Goal: Task Accomplishment & Management: Use online tool/utility

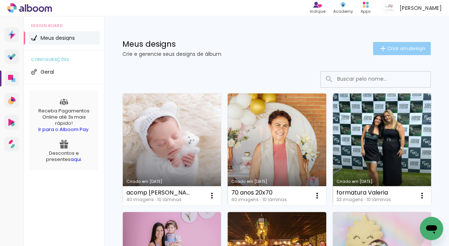
click at [404, 49] on span "Criar um design" at bounding box center [407, 48] width 38 height 5
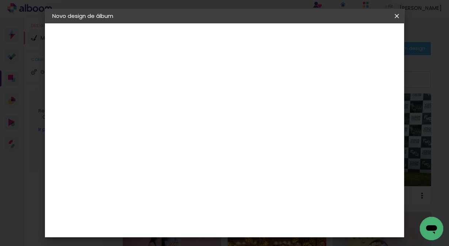
click at [172, 100] on input at bounding box center [172, 98] width 0 height 11
type input "revista Junina Camila 20x40"
type paper-input "revista Junina Camila 20x40"
click at [0, 0] on slot "Avançar" at bounding box center [0, 0] width 0 height 0
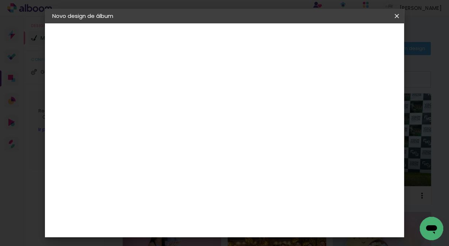
click at [215, 162] on paper-item "AlfaFotoBook" at bounding box center [190, 167] width 79 height 16
click at [194, 168] on div "AlfaFotoBook" at bounding box center [186, 167] width 39 height 6
click at [0, 0] on slot "Avançar" at bounding box center [0, 0] width 0 height 0
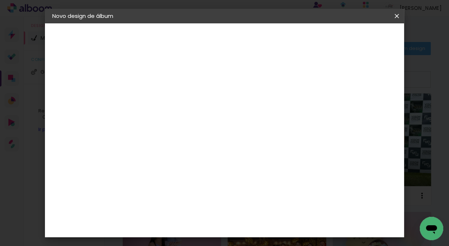
click at [291, 34] on paper-button "Avançar" at bounding box center [273, 39] width 36 height 12
click at [352, 37] on span "Iniciar design" at bounding box center [335, 38] width 33 height 5
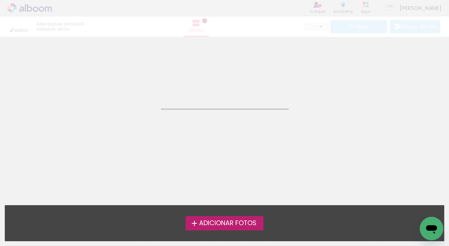
click at [227, 226] on span "Adicionar Fotos" at bounding box center [227, 224] width 57 height 7
click at [0, 0] on input "file" at bounding box center [0, 0] width 0 height 0
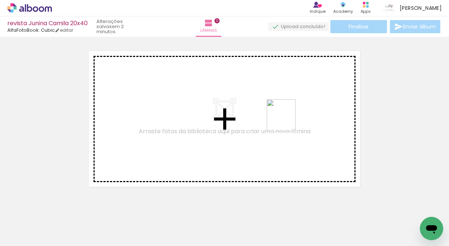
drag, startPoint x: 285, startPoint y: 228, endPoint x: 289, endPoint y: 121, distance: 106.9
click at [289, 121] on quentale-workspace at bounding box center [224, 123] width 449 height 246
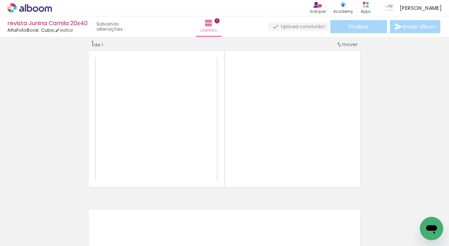
scroll to position [9, 0]
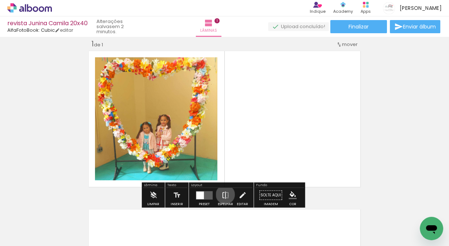
click at [224, 195] on iron-icon at bounding box center [226, 195] width 8 height 15
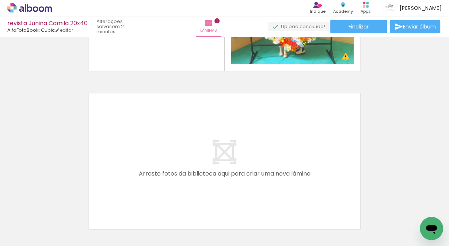
scroll to position [126, 0]
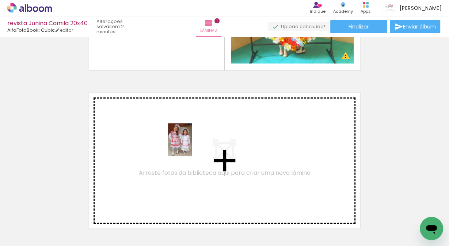
drag, startPoint x: 203, startPoint y: 222, endPoint x: 190, endPoint y: 146, distance: 77.8
click at [190, 146] on quentale-workspace at bounding box center [224, 123] width 449 height 246
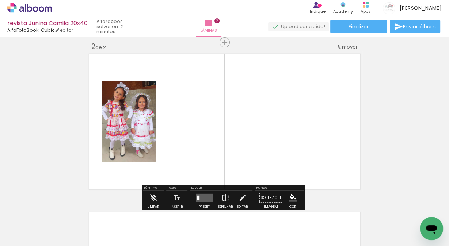
scroll to position [168, 0]
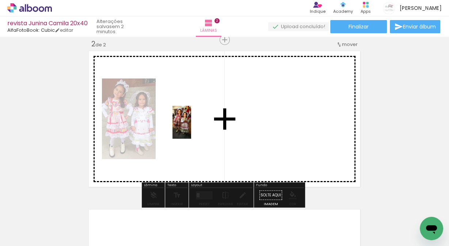
drag, startPoint x: 245, startPoint y: 226, endPoint x: 195, endPoint y: 128, distance: 110.1
click at [195, 128] on quentale-workspace at bounding box center [224, 123] width 449 height 246
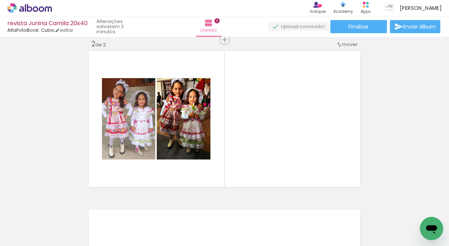
scroll to position [0, 371]
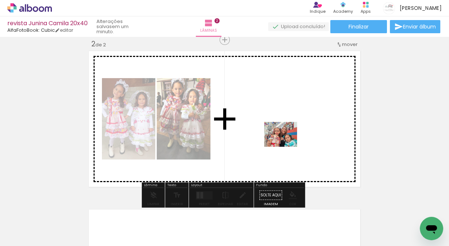
drag, startPoint x: 361, startPoint y: 227, endPoint x: 286, endPoint y: 144, distance: 111.1
click at [286, 144] on quentale-workspace at bounding box center [224, 123] width 449 height 246
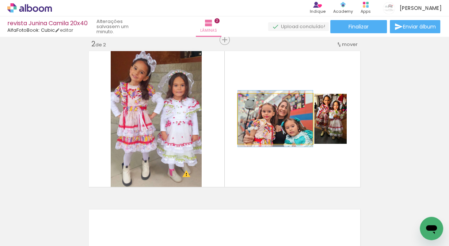
click at [275, 134] on quentale-photo at bounding box center [275, 119] width 75 height 50
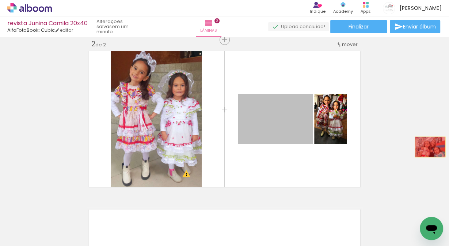
drag, startPoint x: 255, startPoint y: 135, endPoint x: 428, endPoint y: 146, distance: 172.7
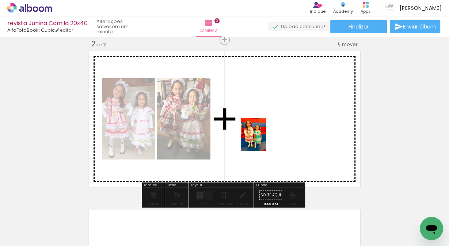
drag, startPoint x: 71, startPoint y: 227, endPoint x: 263, endPoint y: 140, distance: 211.5
click at [263, 140] on quentale-workspace at bounding box center [224, 123] width 449 height 246
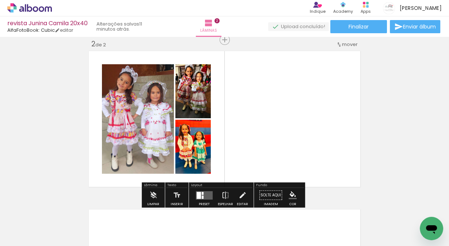
click at [202, 196] on div at bounding box center [203, 197] width 2 height 3
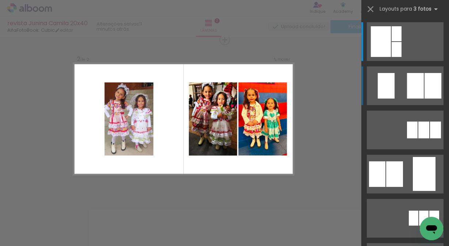
click at [415, 84] on div at bounding box center [415, 86] width 17 height 26
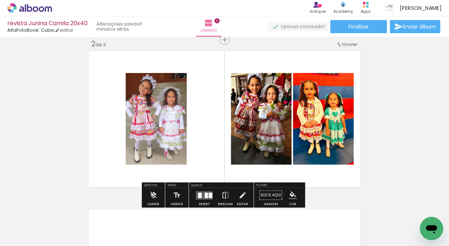
click at [267, 114] on quentale-photo at bounding box center [261, 119] width 61 height 92
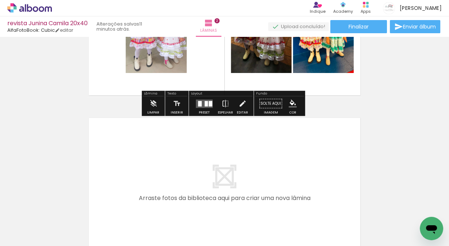
scroll to position [275, 0]
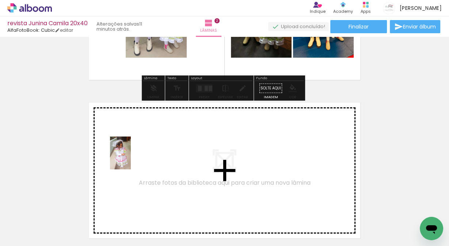
drag, startPoint x: 278, startPoint y: 226, endPoint x: 132, endPoint y: 159, distance: 159.9
click at [132, 159] on quentale-workspace at bounding box center [224, 123] width 449 height 246
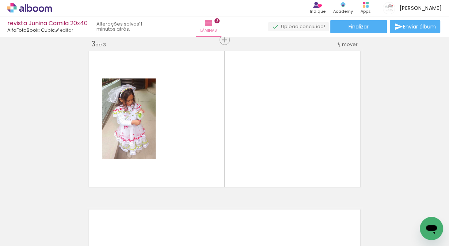
scroll to position [0, 0]
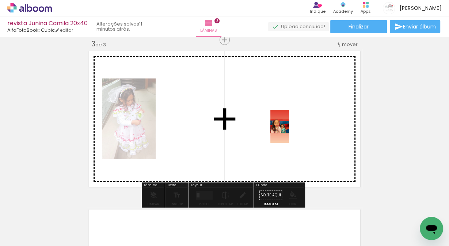
drag, startPoint x: 73, startPoint y: 224, endPoint x: 293, endPoint y: 132, distance: 238.0
click at [293, 132] on quentale-workspace at bounding box center [224, 123] width 449 height 246
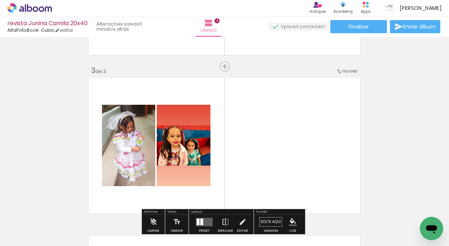
scroll to position [317, 0]
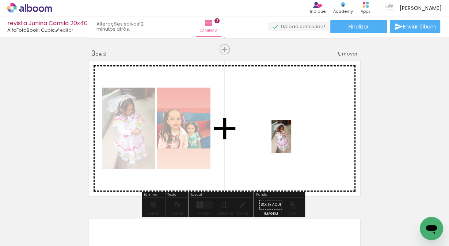
drag, startPoint x: 325, startPoint y: 225, endPoint x: 294, endPoint y: 138, distance: 92.4
click at [294, 138] on quentale-workspace at bounding box center [224, 123] width 449 height 246
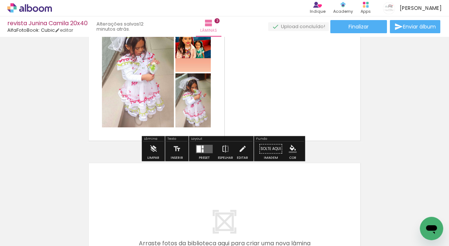
scroll to position [385, 0]
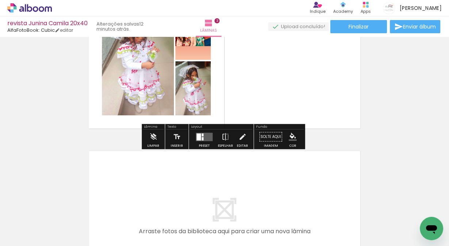
drag, startPoint x: 202, startPoint y: 135, endPoint x: 340, endPoint y: 65, distance: 154.9
click at [202, 135] on quentale-layouter at bounding box center [204, 137] width 17 height 8
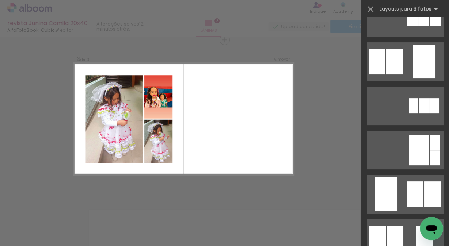
scroll to position [136, 0]
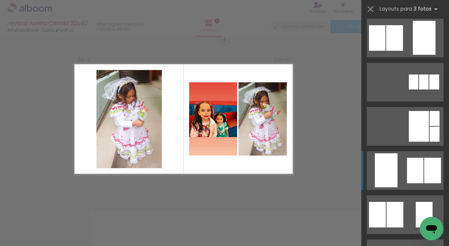
click at [384, 168] on div at bounding box center [386, 171] width 23 height 34
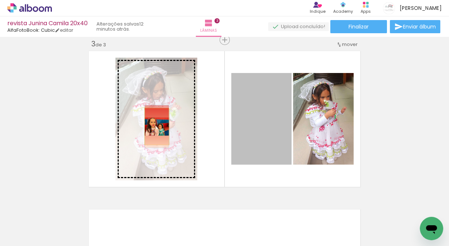
drag, startPoint x: 259, startPoint y: 128, endPoint x: 155, endPoint y: 127, distance: 104.2
click at [0, 0] on slot at bounding box center [0, 0] width 0 height 0
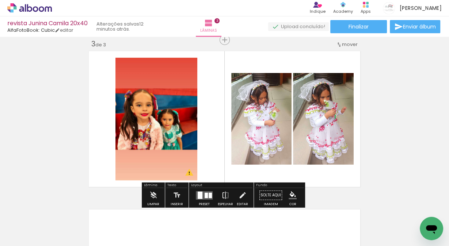
click at [176, 116] on quentale-photo at bounding box center [157, 119] width 82 height 123
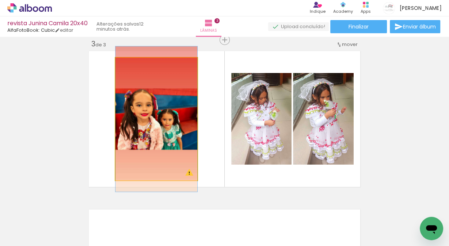
click at [169, 109] on quentale-photo at bounding box center [157, 119] width 82 height 123
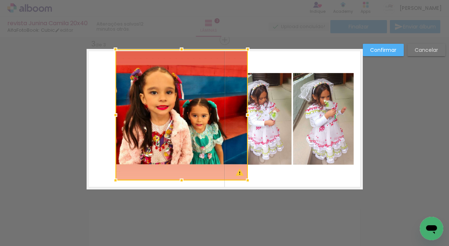
drag, startPoint x: 195, startPoint y: 57, endPoint x: 245, endPoint y: 25, distance: 59.7
click at [245, 0] on div "revista Junina Camila 20x40 AlfaFotoBook: Cubic editar 12 minutos atrás. Lâmina…" at bounding box center [224, 0] width 449 height 0
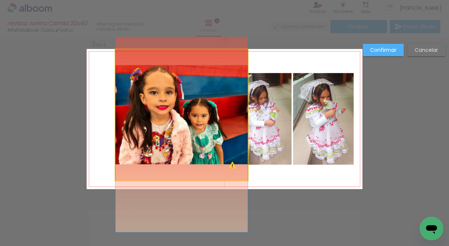
click at [163, 122] on quentale-photo at bounding box center [182, 114] width 132 height 131
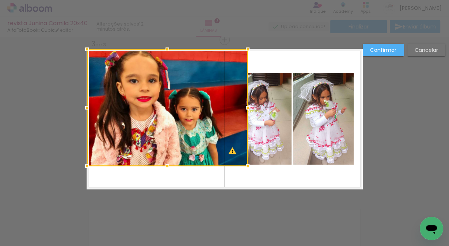
drag, startPoint x: 113, startPoint y: 180, endPoint x: 71, endPoint y: 237, distance: 70.6
click at [71, 237] on div "Inserir lâmina 1 de 3 Inserir lâmina 2 de 3 Inserir lâmina 3 de 3 O Designbox p…" at bounding box center [224, 36] width 449 height 652
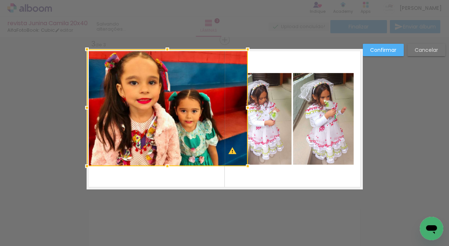
click at [195, 145] on div at bounding box center [167, 107] width 161 height 117
drag, startPoint x: 195, startPoint y: 145, endPoint x: 182, endPoint y: 161, distance: 20.4
click at [195, 145] on div at bounding box center [167, 107] width 161 height 117
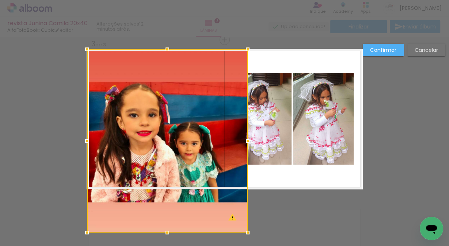
drag, startPoint x: 167, startPoint y: 165, endPoint x: 169, endPoint y: 184, distance: 19.1
click at [169, 184] on div at bounding box center [167, 141] width 161 height 184
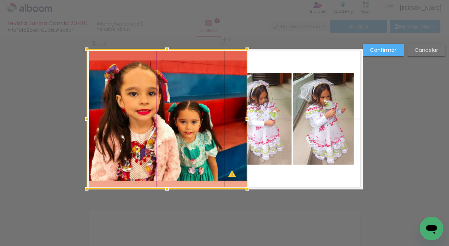
drag, startPoint x: 149, startPoint y: 94, endPoint x: 149, endPoint y: 88, distance: 5.5
click at [149, 88] on div at bounding box center [167, 119] width 161 height 140
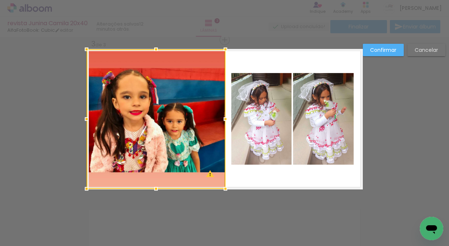
drag, startPoint x: 244, startPoint y: 118, endPoint x: 222, endPoint y: 117, distance: 22.0
click at [222, 117] on div at bounding box center [225, 119] width 15 height 15
click at [0, 0] on slot "Confirmar" at bounding box center [0, 0] width 0 height 0
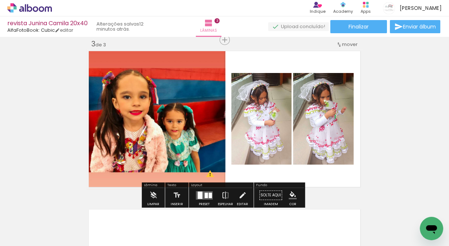
click at [153, 102] on quentale-photo at bounding box center [156, 119] width 139 height 140
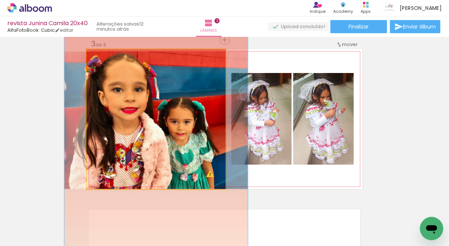
drag, startPoint x: 107, startPoint y: 57, endPoint x: 115, endPoint y: 57, distance: 8.0
type paper-slider "132"
click at [115, 57] on div at bounding box center [112, 57] width 12 height 12
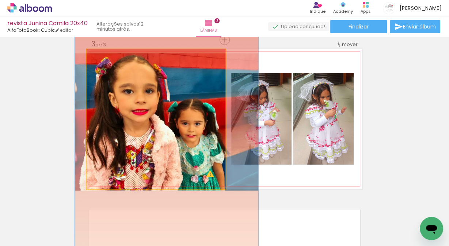
drag, startPoint x: 133, startPoint y: 129, endPoint x: 144, endPoint y: 131, distance: 10.8
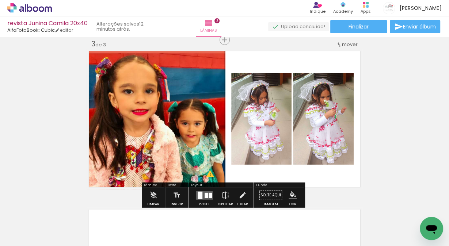
click at [415, 111] on div "Inserir lâmina 1 de 3 Inserir lâmina 2 de 3 Inserir lâmina 3 de 3 O Designbox p…" at bounding box center [224, 30] width 449 height 635
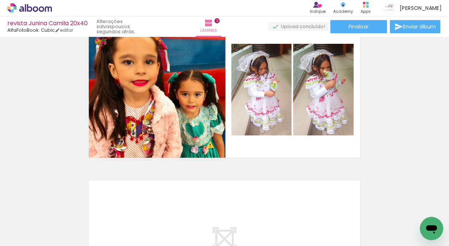
scroll to position [0, 496]
drag, startPoint x: 271, startPoint y: 241, endPoint x: 272, endPoint y: 245, distance: 4.6
click at [60, 244] on iron-horizontal-list at bounding box center [52, 224] width 15 height 46
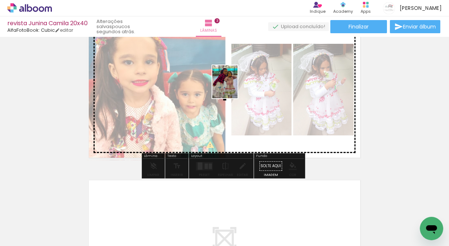
drag, startPoint x: 160, startPoint y: 229, endPoint x: 234, endPoint y: 87, distance: 160.3
click at [234, 87] on quentale-workspace at bounding box center [224, 123] width 449 height 246
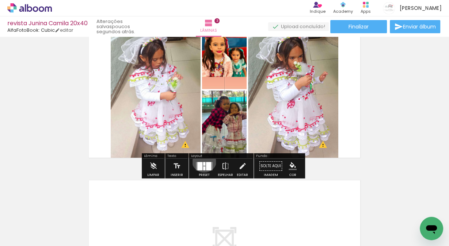
drag, startPoint x: 203, startPoint y: 159, endPoint x: 339, endPoint y: 157, distance: 136.4
click at [203, 160] on div at bounding box center [205, 166] width 20 height 15
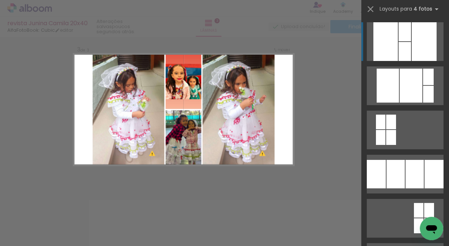
scroll to position [327, 0]
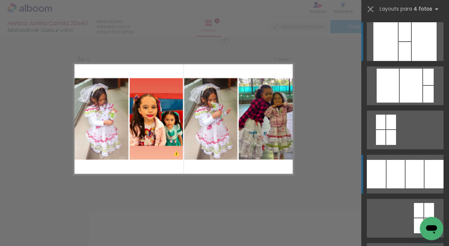
click at [413, 172] on div at bounding box center [415, 174] width 18 height 29
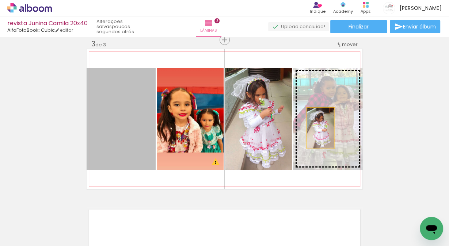
drag, startPoint x: 118, startPoint y: 132, endPoint x: 319, endPoint y: 128, distance: 200.5
click at [0, 0] on slot at bounding box center [0, 0] width 0 height 0
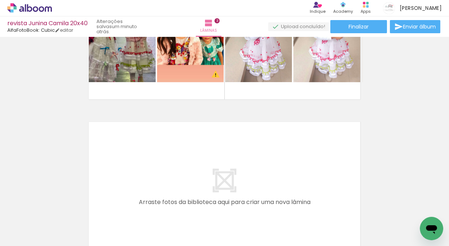
scroll to position [0, 531]
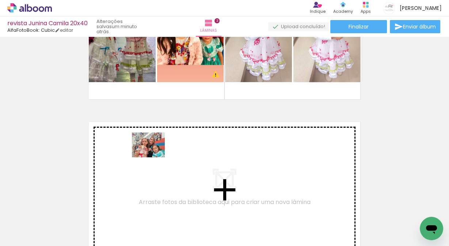
drag, startPoint x: 202, startPoint y: 224, endPoint x: 154, endPoint y: 155, distance: 84.2
click at [154, 155] on quentale-workspace at bounding box center [224, 123] width 449 height 246
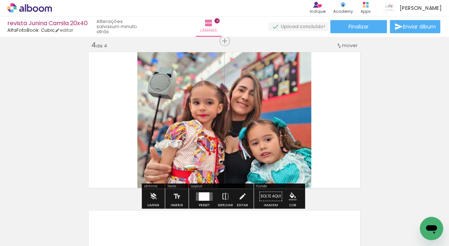
scroll to position [486, 0]
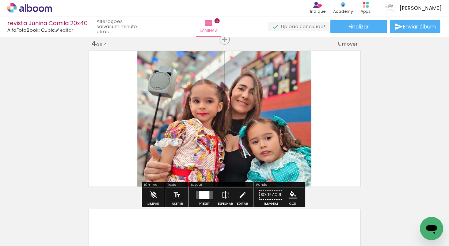
click at [330, 223] on div at bounding box center [320, 221] width 36 height 27
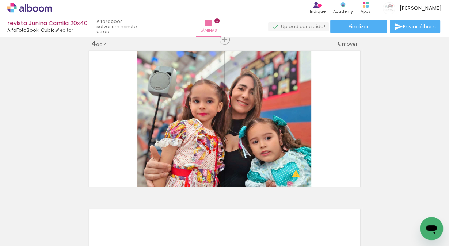
scroll to position [0, 555]
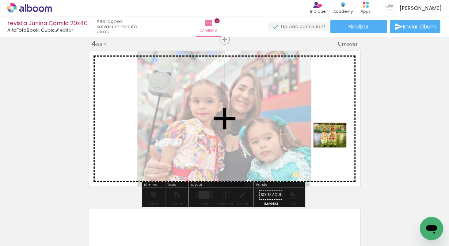
drag, startPoint x: 293, startPoint y: 223, endPoint x: 336, endPoint y: 145, distance: 89.5
click at [336, 145] on quentale-workspace at bounding box center [224, 123] width 449 height 246
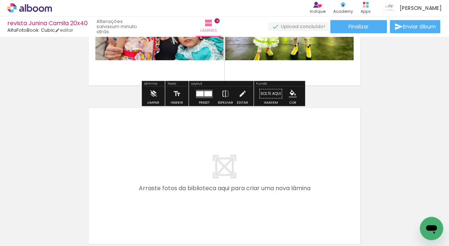
scroll to position [603, 0]
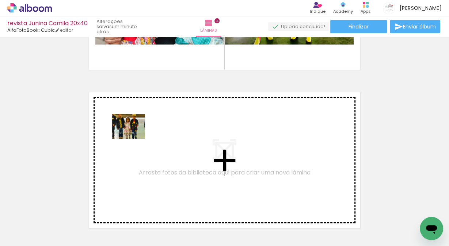
drag, startPoint x: 217, startPoint y: 225, endPoint x: 134, endPoint y: 136, distance: 121.6
click at [134, 136] on quentale-workspace at bounding box center [224, 123] width 449 height 246
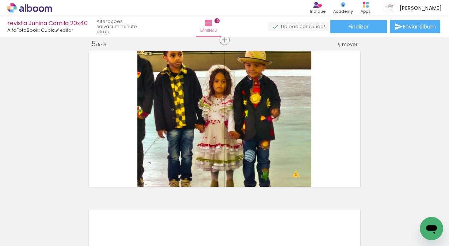
scroll to position [0, 0]
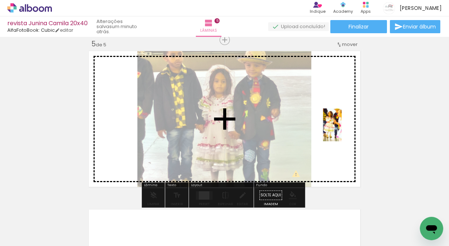
drag, startPoint x: 117, startPoint y: 226, endPoint x: 345, endPoint y: 131, distance: 247.2
click at [345, 131] on quentale-workspace at bounding box center [224, 123] width 449 height 246
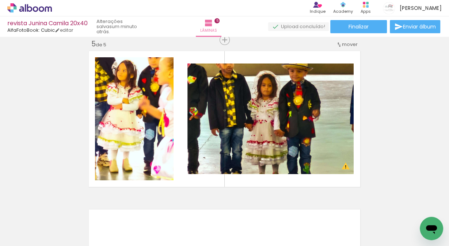
scroll to position [0, 306]
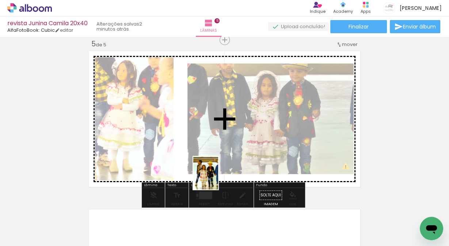
drag, startPoint x: 260, startPoint y: 231, endPoint x: 215, endPoint y: 179, distance: 68.2
click at [215, 179] on quentale-workspace at bounding box center [224, 123] width 449 height 246
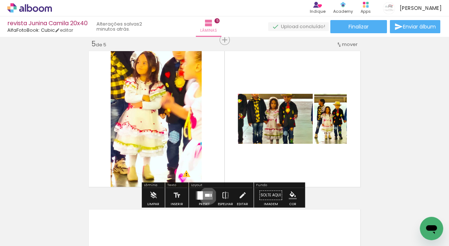
click at [207, 196] on div at bounding box center [207, 195] width 5 height 3
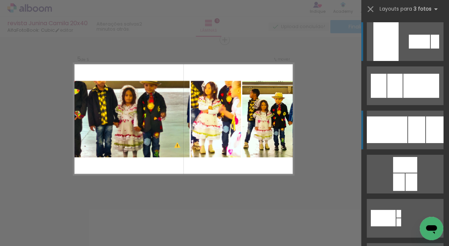
click at [383, 127] on div at bounding box center [387, 130] width 41 height 27
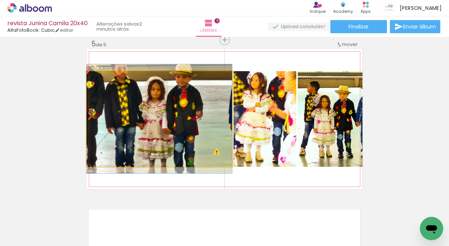
drag, startPoint x: 129, startPoint y: 107, endPoint x: 133, endPoint y: 108, distance: 4.5
click at [128, 108] on quentale-photo at bounding box center [160, 119] width 146 height 96
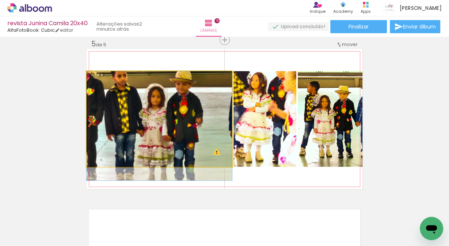
drag, startPoint x: 162, startPoint y: 121, endPoint x: 163, endPoint y: 138, distance: 16.5
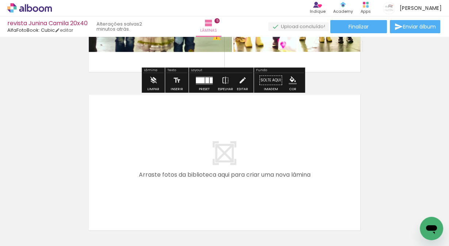
scroll to position [761, 0]
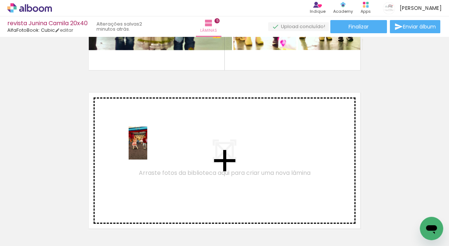
drag, startPoint x: 56, startPoint y: 226, endPoint x: 114, endPoint y: 236, distance: 59.0
click at [150, 149] on quentale-workspace at bounding box center [224, 123] width 449 height 246
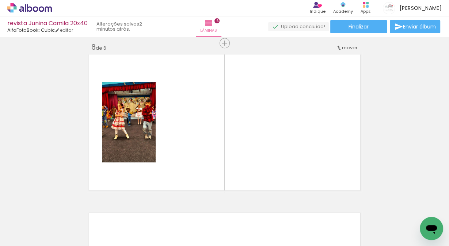
scroll to position [803, 0]
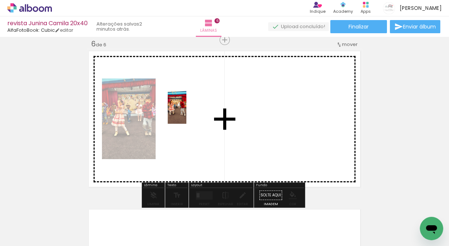
drag, startPoint x: 98, startPoint y: 226, endPoint x: 189, endPoint y: 113, distance: 144.8
click at [189, 113] on quentale-workspace at bounding box center [224, 123] width 449 height 246
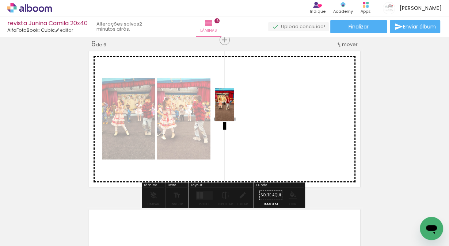
drag, startPoint x: 247, startPoint y: 175, endPoint x: 237, endPoint y: 110, distance: 65.1
click at [237, 110] on quentale-workspace at bounding box center [224, 123] width 449 height 246
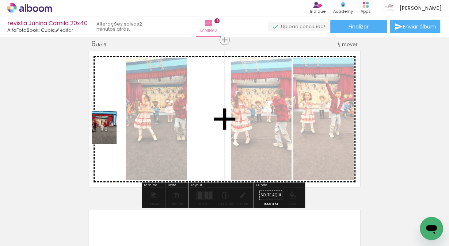
drag, startPoint x: 300, startPoint y: 224, endPoint x: 114, endPoint y: 133, distance: 207.6
click at [114, 133] on quentale-workspace at bounding box center [224, 123] width 449 height 246
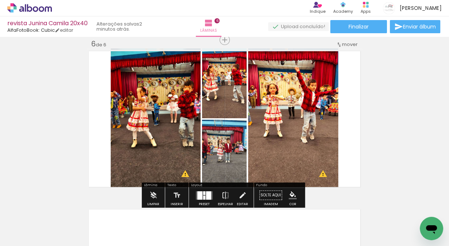
scroll to position [0, 488]
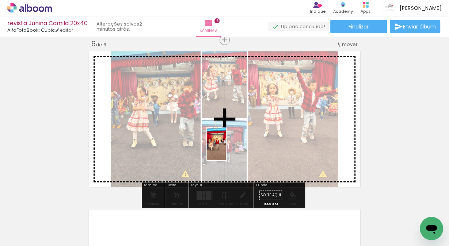
drag, startPoint x: 202, startPoint y: 227, endPoint x: 229, endPoint y: 150, distance: 82.1
click at [229, 150] on quentale-workspace at bounding box center [224, 123] width 449 height 246
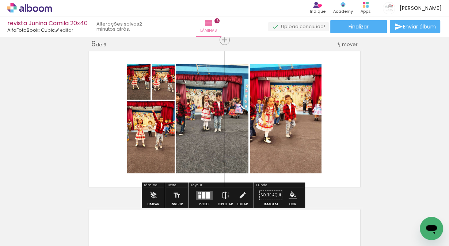
click at [199, 195] on div at bounding box center [200, 197] width 3 height 4
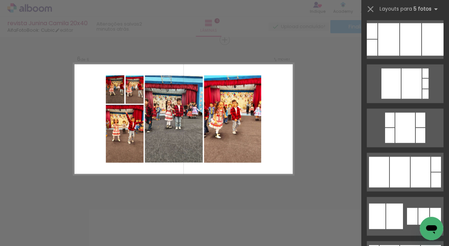
scroll to position [1175, 0]
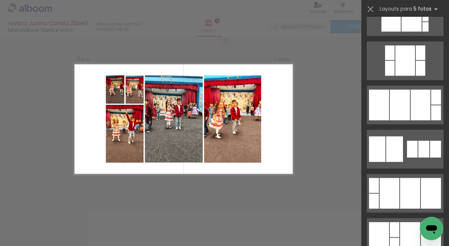
click at [134, 90] on quentale-photo at bounding box center [135, 89] width 18 height 29
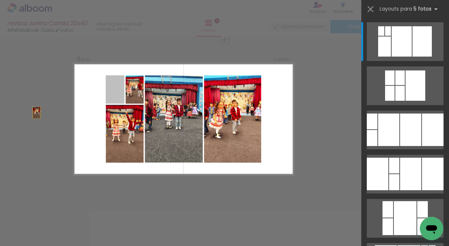
drag, startPoint x: 112, startPoint y: 92, endPoint x: 15, endPoint y: 118, distance: 100.4
drag, startPoint x: 110, startPoint y: 87, endPoint x: 0, endPoint y: 114, distance: 113.8
click at [245, 64] on quentale-layouter at bounding box center [184, 119] width 221 height 112
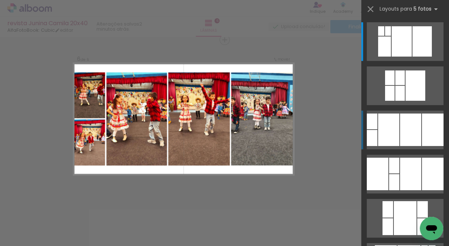
click at [417, 133] on div at bounding box center [410, 130] width 21 height 33
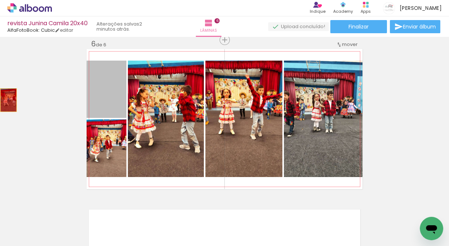
drag, startPoint x: 104, startPoint y: 92, endPoint x: 6, endPoint y: 100, distance: 98.3
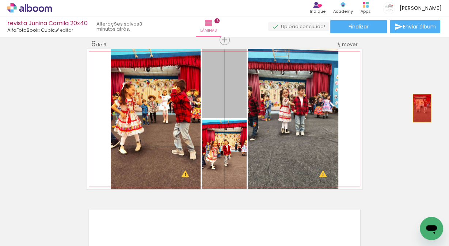
drag, startPoint x: 233, startPoint y: 98, endPoint x: 420, endPoint y: 108, distance: 187.2
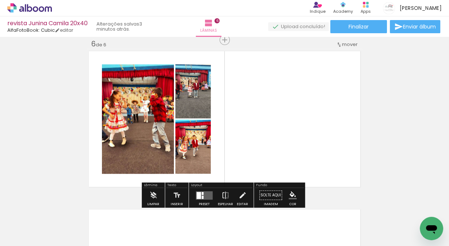
click at [202, 196] on div at bounding box center [203, 197] width 2 height 3
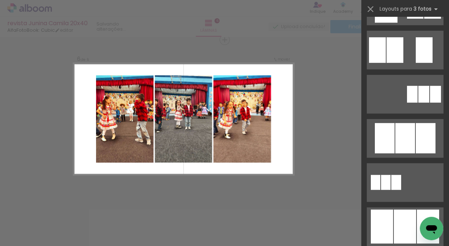
scroll to position [302, 0]
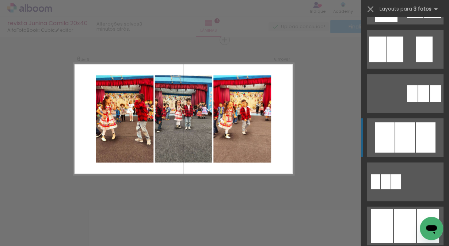
click at [396, 137] on div at bounding box center [406, 138] width 20 height 30
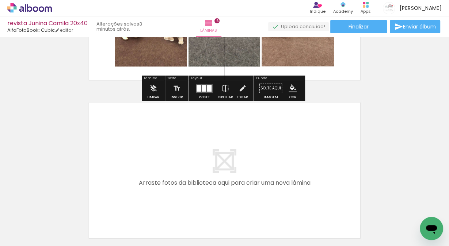
scroll to position [930, 0]
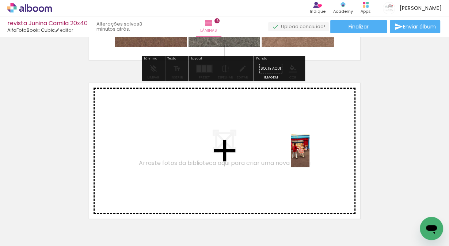
drag, startPoint x: 323, startPoint y: 226, endPoint x: 313, endPoint y: 157, distance: 69.8
click at [313, 157] on quentale-workspace at bounding box center [224, 123] width 449 height 246
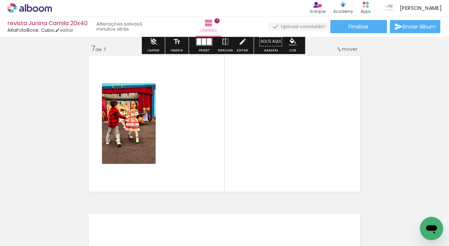
scroll to position [961, 0]
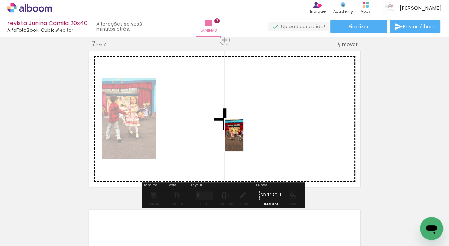
drag, startPoint x: 403, startPoint y: 226, endPoint x: 240, endPoint y: 134, distance: 186.7
click at [240, 134] on quentale-workspace at bounding box center [224, 123] width 449 height 246
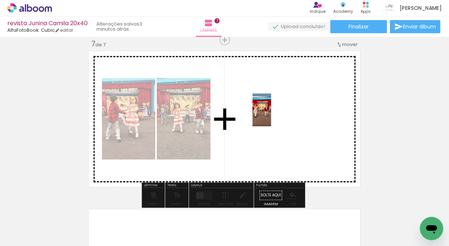
drag, startPoint x: 443, startPoint y: 221, endPoint x: 275, endPoint y: 116, distance: 198.2
click at [275, 116] on quentale-workspace at bounding box center [224, 123] width 449 height 246
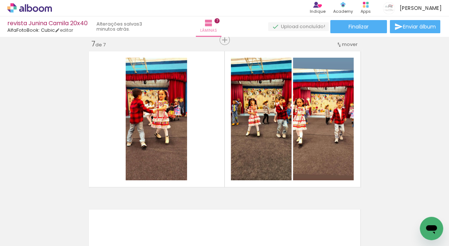
scroll to position [0, 0]
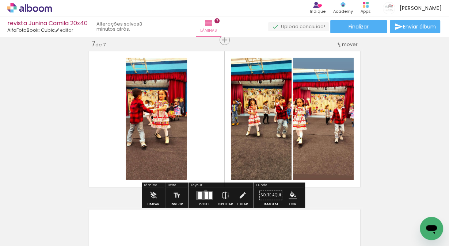
click at [205, 192] on div at bounding box center [206, 195] width 3 height 7
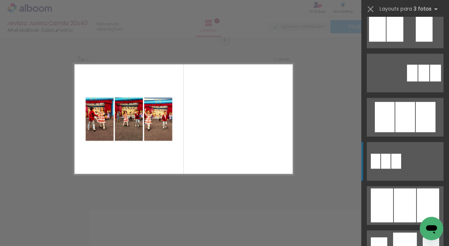
scroll to position [370, 0]
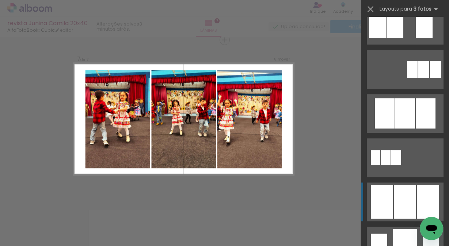
click at [400, 201] on div at bounding box center [405, 202] width 22 height 34
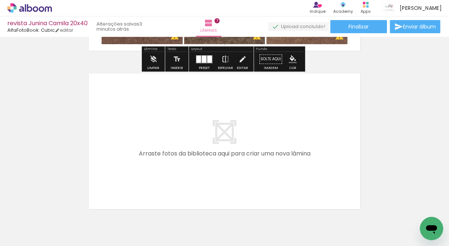
scroll to position [0, 128]
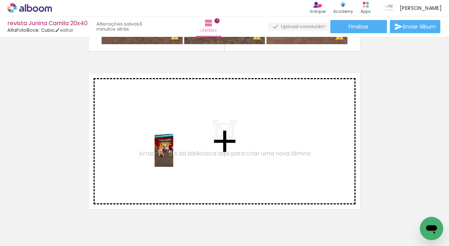
drag, startPoint x: 231, startPoint y: 227, endPoint x: 285, endPoint y: 244, distance: 56.9
click at [176, 156] on quentale-workspace at bounding box center [224, 123] width 449 height 246
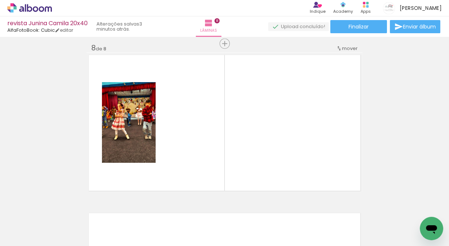
scroll to position [1120, 0]
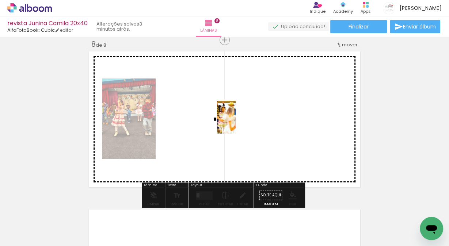
drag, startPoint x: 354, startPoint y: 226, endPoint x: 239, endPoint y: 123, distance: 153.8
click at [239, 123] on quentale-workspace at bounding box center [224, 123] width 449 height 246
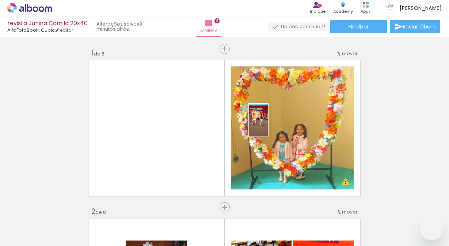
click at [271, 126] on quentale-workspace at bounding box center [224, 123] width 449 height 246
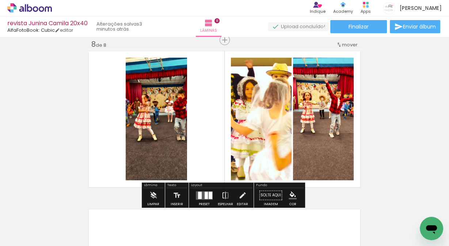
scroll to position [0, 555]
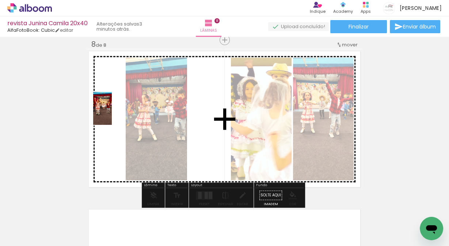
drag, startPoint x: 424, startPoint y: 217, endPoint x: 115, endPoint y: 114, distance: 325.4
click at [115, 114] on quentale-workspace at bounding box center [224, 123] width 449 height 246
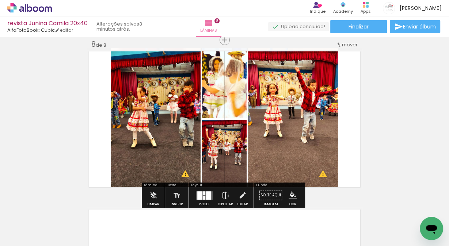
click at [239, 81] on quentale-photo at bounding box center [224, 83] width 45 height 69
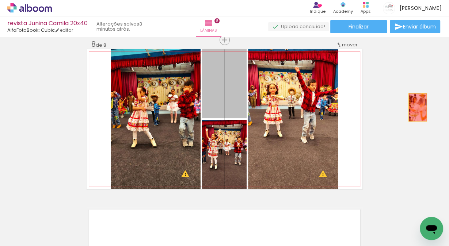
drag, startPoint x: 235, startPoint y: 93, endPoint x: 411, endPoint y: 94, distance: 175.9
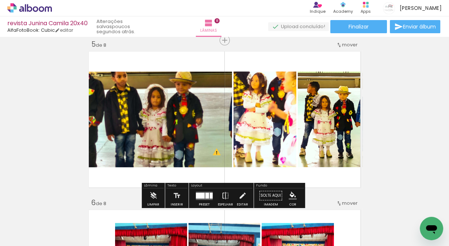
scroll to position [643, 0]
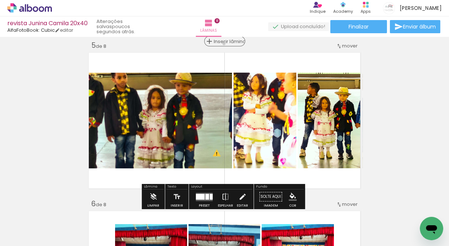
click at [222, 44] on span "Inserir lâmina" at bounding box center [228, 41] width 29 height 5
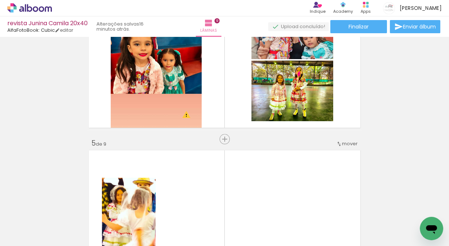
scroll to position [574, 0]
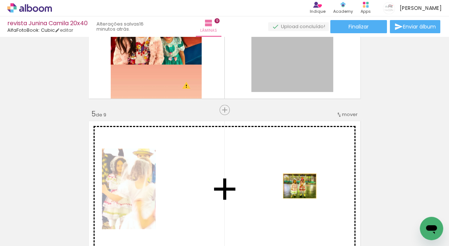
drag, startPoint x: 290, startPoint y: 69, endPoint x: 296, endPoint y: 181, distance: 112.4
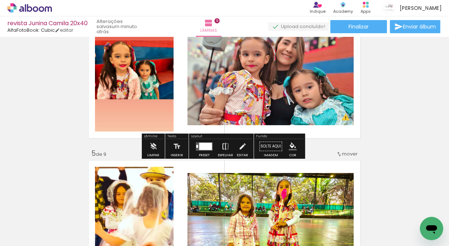
scroll to position [554, 0]
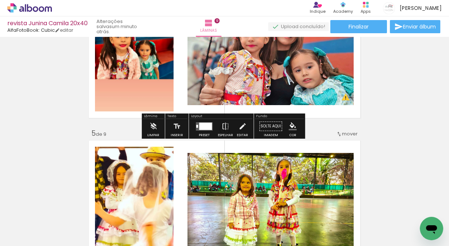
click at [204, 125] on div at bounding box center [205, 126] width 13 height 7
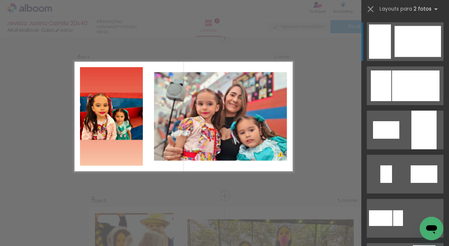
scroll to position [486, 0]
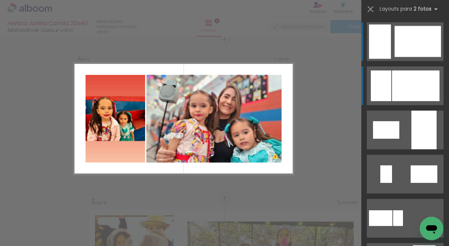
click at [417, 86] on div at bounding box center [416, 86] width 48 height 31
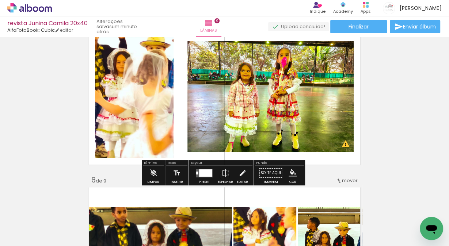
scroll to position [671, 0]
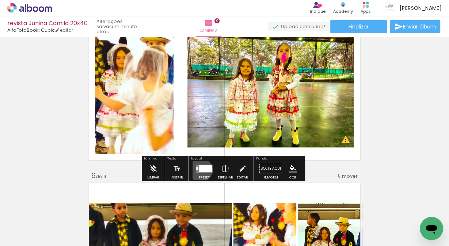
click at [199, 170] on div at bounding box center [205, 168] width 13 height 7
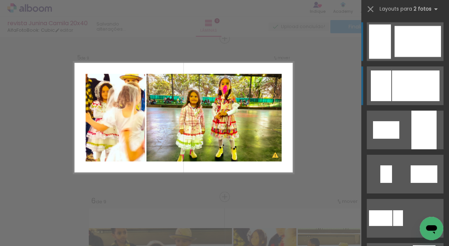
scroll to position [644, 0]
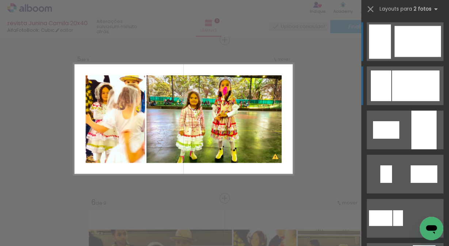
click at [417, 84] on div at bounding box center [416, 86] width 48 height 31
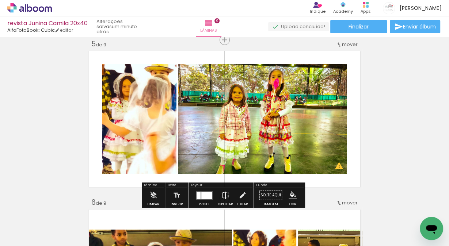
click at [225, 194] on iron-icon at bounding box center [226, 195] width 8 height 15
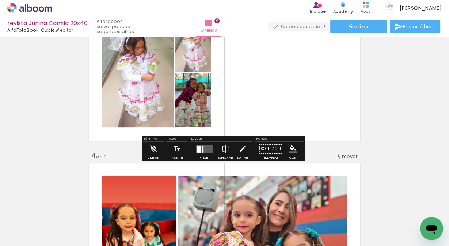
scroll to position [379, 0]
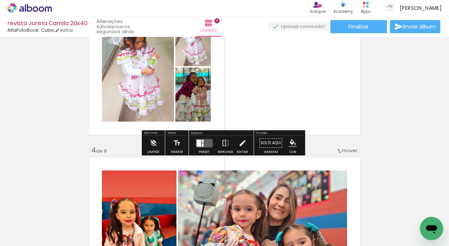
drag, startPoint x: 202, startPoint y: 142, endPoint x: 210, endPoint y: 138, distance: 8.4
click at [202, 142] on quentale-layouter at bounding box center [204, 143] width 17 height 8
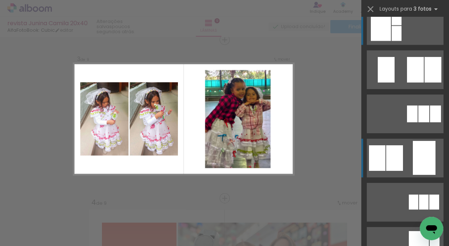
scroll to position [19, 0]
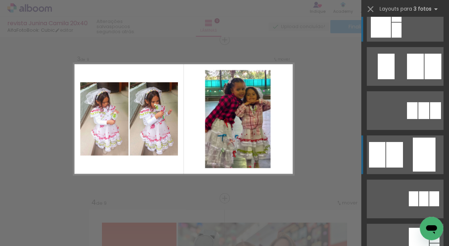
click at [427, 158] on div at bounding box center [424, 155] width 23 height 34
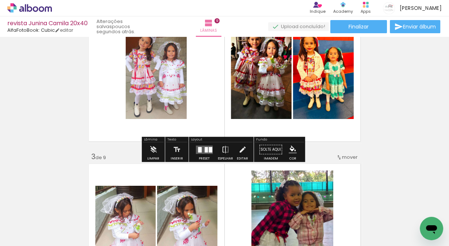
scroll to position [258, 0]
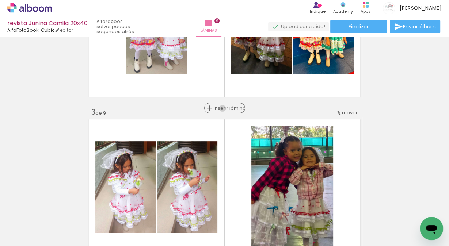
click at [221, 108] on span "Inserir lâmina" at bounding box center [228, 108] width 29 height 5
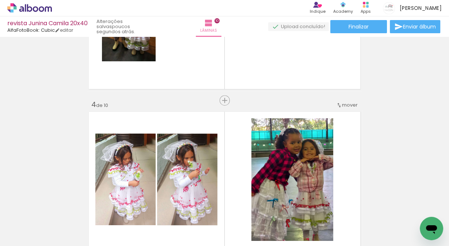
scroll to position [431, 0]
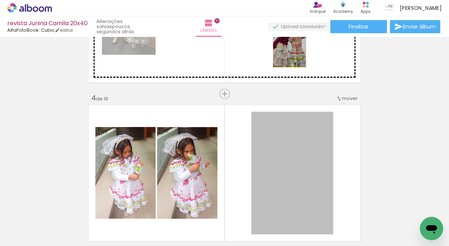
drag, startPoint x: 293, startPoint y: 158, endPoint x: 287, endPoint y: 42, distance: 115.7
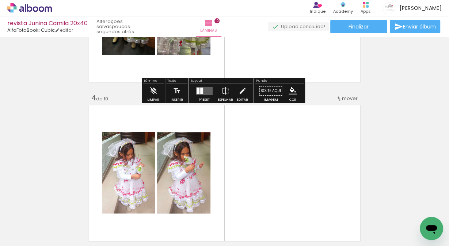
click at [197, 90] on div at bounding box center [198, 90] width 3 height 7
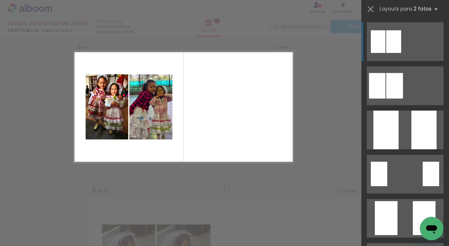
scroll to position [327, 0]
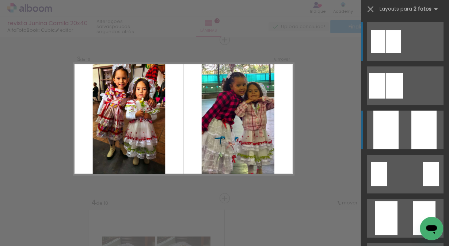
click at [424, 125] on div at bounding box center [424, 130] width 25 height 39
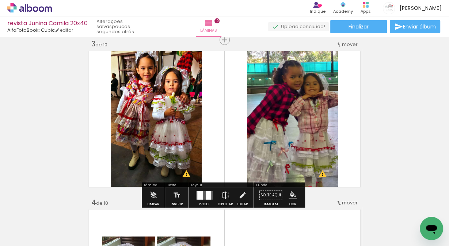
click at [156, 105] on quentale-photo at bounding box center [156, 119] width 91 height 140
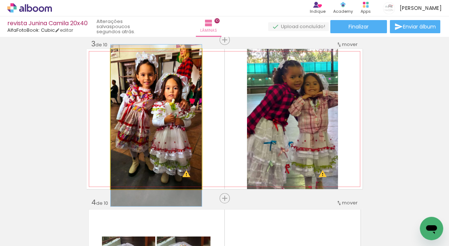
drag, startPoint x: 171, startPoint y: 99, endPoint x: 173, endPoint y: 105, distance: 6.9
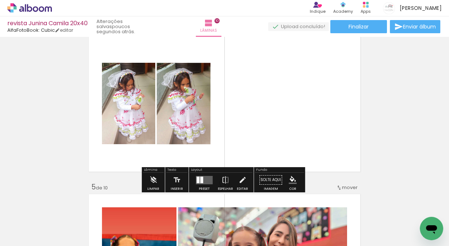
scroll to position [512, 0]
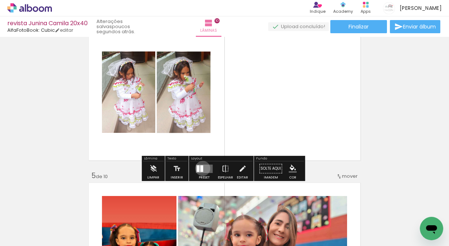
click at [201, 168] on div at bounding box center [201, 168] width 3 height 7
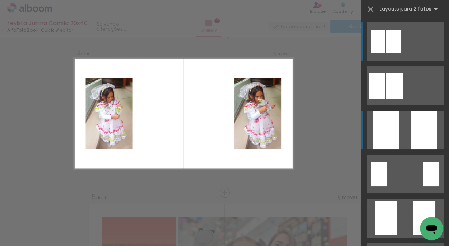
scroll to position [486, 0]
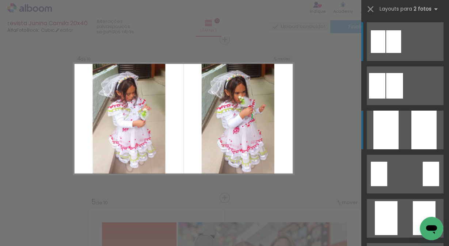
click at [422, 133] on div at bounding box center [424, 130] width 25 height 39
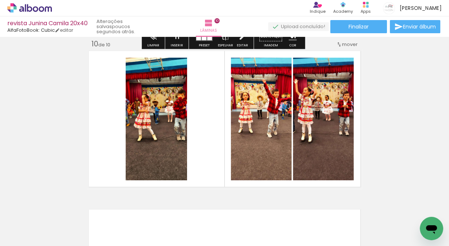
scroll to position [1441, 0]
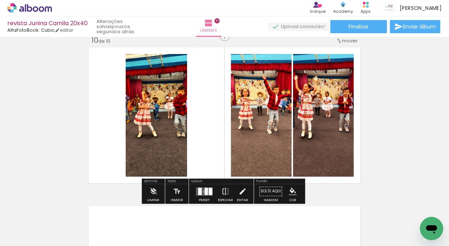
click at [205, 192] on div at bounding box center [206, 191] width 3 height 7
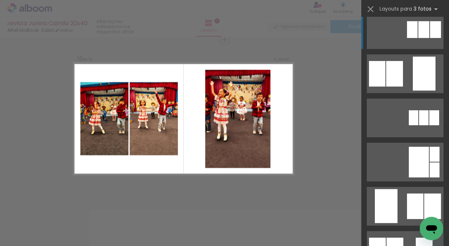
scroll to position [146, 0]
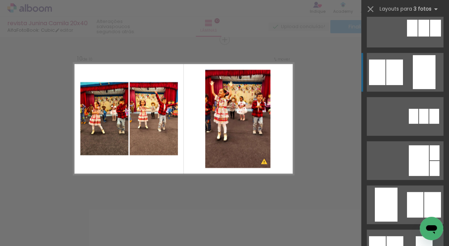
click at [422, 72] on div at bounding box center [424, 72] width 23 height 34
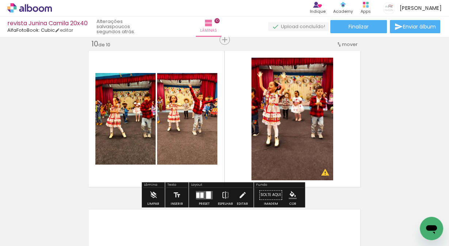
click at [308, 110] on quentale-photo at bounding box center [293, 119] width 82 height 123
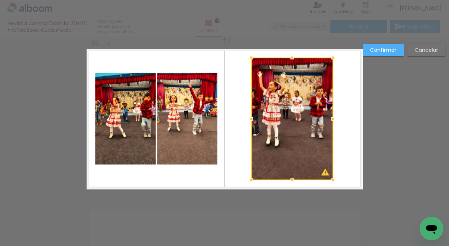
click at [293, 117] on div at bounding box center [293, 119] width 82 height 123
click at [246, 120] on div at bounding box center [251, 119] width 15 height 15
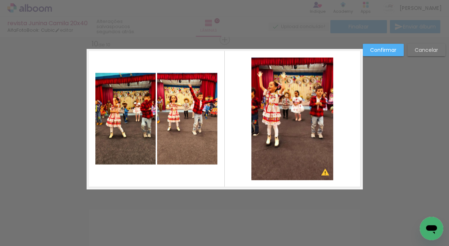
click at [246, 120] on quentale-layouter at bounding box center [225, 119] width 276 height 140
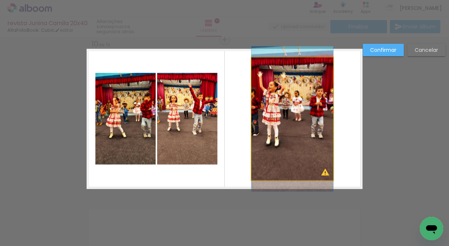
click at [255, 119] on quentale-photo at bounding box center [293, 119] width 82 height 123
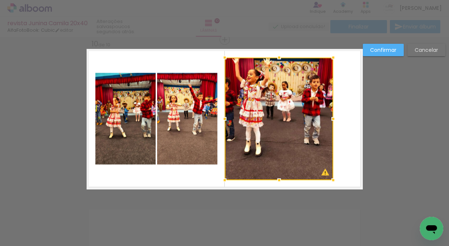
drag, startPoint x: 250, startPoint y: 118, endPoint x: 223, endPoint y: 118, distance: 26.7
click at [223, 118] on div at bounding box center [225, 119] width 15 height 15
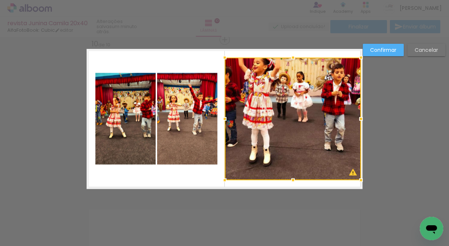
drag, startPoint x: 332, startPoint y: 119, endPoint x: 362, endPoint y: 120, distance: 29.6
click at [362, 120] on div at bounding box center [361, 119] width 15 height 15
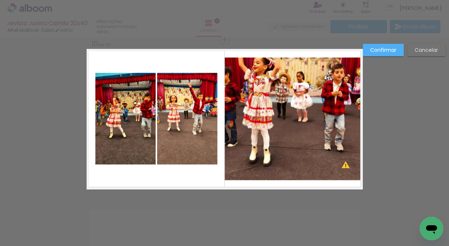
drag, startPoint x: 291, startPoint y: 76, endPoint x: 293, endPoint y: 65, distance: 10.7
click at [291, 75] on quentale-photo at bounding box center [293, 119] width 136 height 123
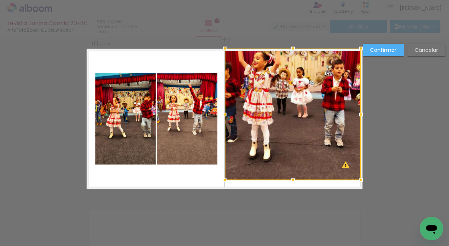
drag, startPoint x: 292, startPoint y: 58, endPoint x: 292, endPoint y: 46, distance: 11.7
click at [292, 46] on div at bounding box center [293, 48] width 15 height 15
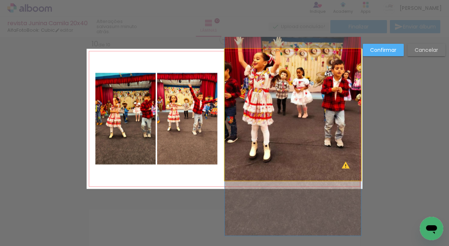
drag, startPoint x: 295, startPoint y: 165, endPoint x: 296, endPoint y: 184, distance: 19.4
click at [295, 164] on quentale-photo at bounding box center [293, 115] width 136 height 132
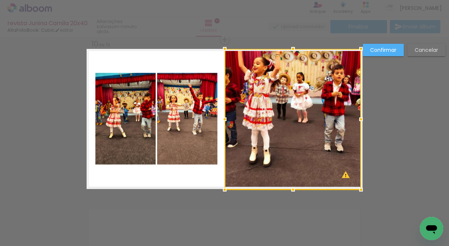
drag, startPoint x: 292, startPoint y: 180, endPoint x: 293, endPoint y: 190, distance: 10.2
click at [293, 190] on div at bounding box center [293, 190] width 15 height 15
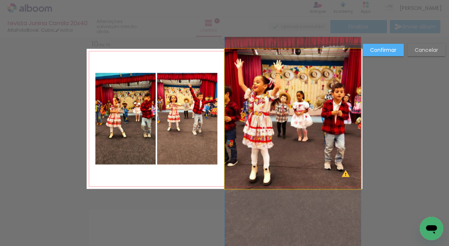
drag, startPoint x: 290, startPoint y: 89, endPoint x: 293, endPoint y: 108, distance: 19.6
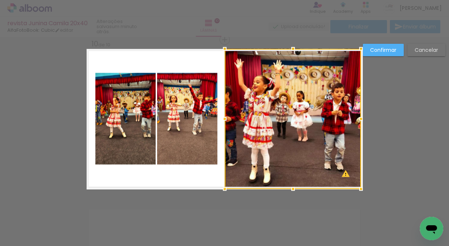
click at [176, 59] on quentale-layouter at bounding box center [225, 119] width 276 height 140
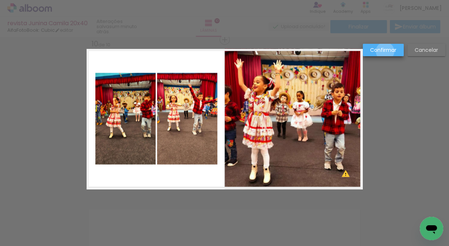
click at [0, 0] on slot "Confirmar" at bounding box center [0, 0] width 0 height 0
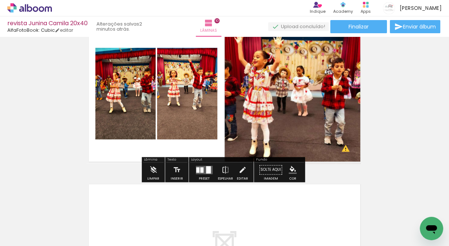
scroll to position [1457, 0]
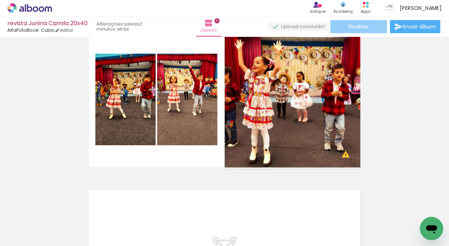
click at [350, 27] on span "Finalizar" at bounding box center [359, 26] width 20 height 5
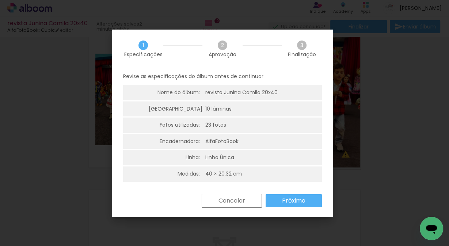
click at [0, 0] on slot "Próximo" at bounding box center [0, 0] width 0 height 0
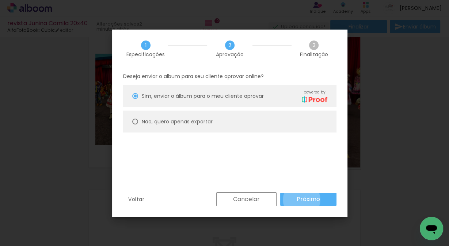
drag, startPoint x: 302, startPoint y: 200, endPoint x: 449, endPoint y: 168, distance: 150.8
click at [0, 0] on slot "Próximo" at bounding box center [0, 0] width 0 height 0
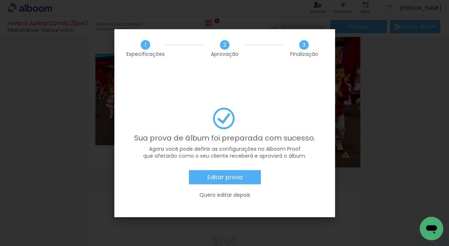
click at [0, 0] on slot "Quero editar depois" at bounding box center [0, 0] width 0 height 0
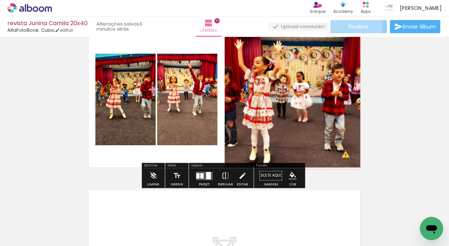
click at [350, 28] on span "Finalizar" at bounding box center [359, 26] width 20 height 5
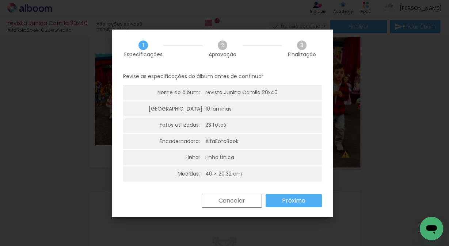
click at [0, 0] on slot "Próximo" at bounding box center [0, 0] width 0 height 0
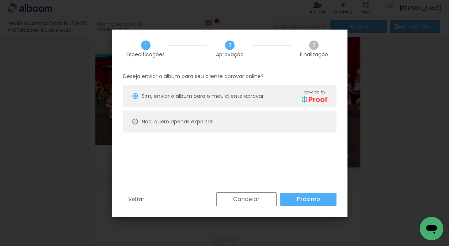
click at [136, 123] on div at bounding box center [135, 122] width 6 height 6
type paper-radio-button "on"
drag, startPoint x: 305, startPoint y: 199, endPoint x: 449, endPoint y: 186, distance: 144.7
click at [0, 0] on slot "Próximo" at bounding box center [0, 0] width 0 height 0
type input "Alta, 300 DPI"
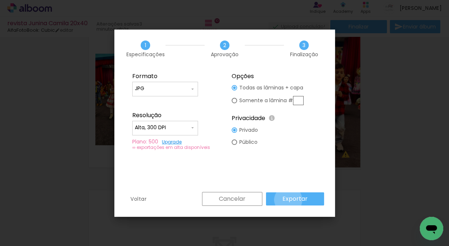
drag, startPoint x: 289, startPoint y: 200, endPoint x: 342, endPoint y: 194, distance: 53.4
click at [0, 0] on slot "Exportar" at bounding box center [0, 0] width 0 height 0
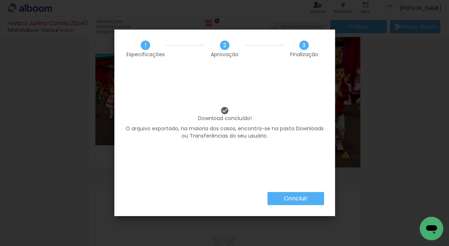
click at [0, 0] on slot "Concluir" at bounding box center [0, 0] width 0 height 0
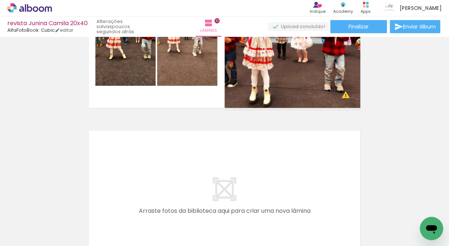
scroll to position [1513, 0]
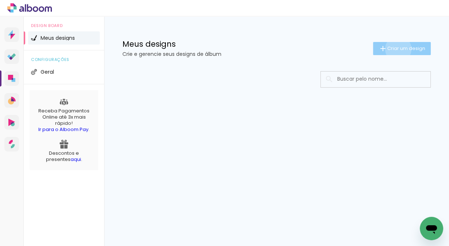
click at [397, 49] on span "Criar um design" at bounding box center [407, 48] width 38 height 5
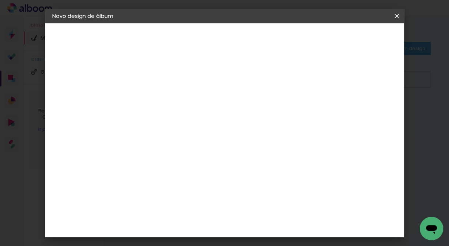
click at [172, 99] on input at bounding box center [172, 98] width 0 height 11
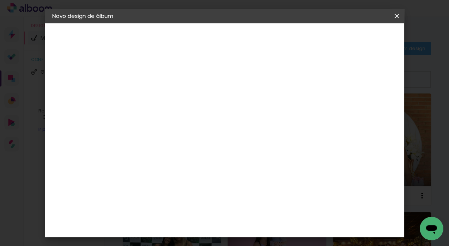
type input "camila rio"
type paper-input "camila rio"
click at [0, 0] on slot "Avançar" at bounding box center [0, 0] width 0 height 0
click at [206, 186] on div "AlfaFotoBook" at bounding box center [186, 187] width 39 height 6
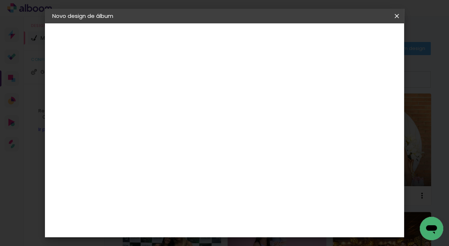
click at [0, 0] on slot "Avançar" at bounding box center [0, 0] width 0 height 0
click at [272, 211] on span "20.3 × 60.4 cm" at bounding box center [260, 220] width 24 height 19
click at [0, 0] on slot "Avançar" at bounding box center [0, 0] width 0 height 0
click at [352, 40] on span "Iniciar design" at bounding box center [335, 38] width 33 height 5
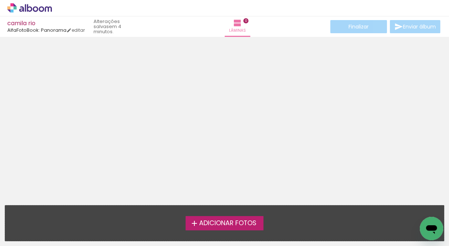
click at [232, 225] on span "Adicionar Fotos" at bounding box center [227, 224] width 57 height 7
click at [0, 0] on input "file" at bounding box center [0, 0] width 0 height 0
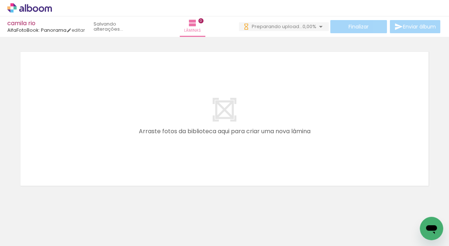
click at [59, 208] on iron-icon at bounding box center [57, 207] width 8 height 8
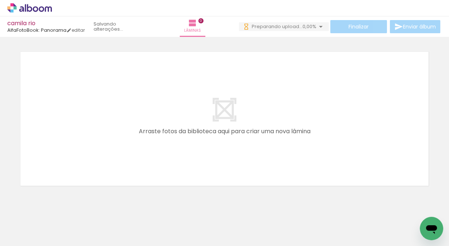
click at [59, 208] on iron-icon at bounding box center [57, 207] width 8 height 8
click at [58, 208] on iron-icon at bounding box center [57, 207] width 8 height 8
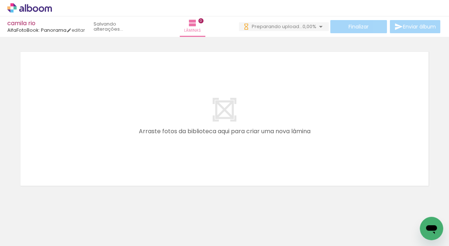
click at [58, 208] on iron-icon at bounding box center [57, 207] width 8 height 8
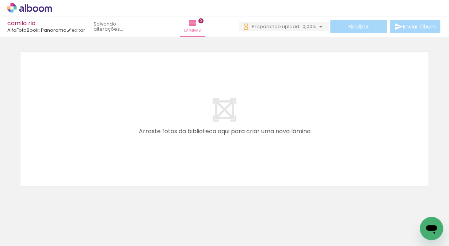
click at [58, 208] on iron-icon at bounding box center [57, 207] width 8 height 8
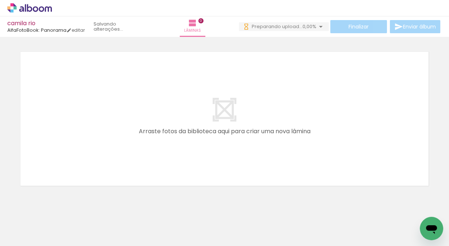
click at [58, 208] on iron-icon at bounding box center [57, 207] width 8 height 8
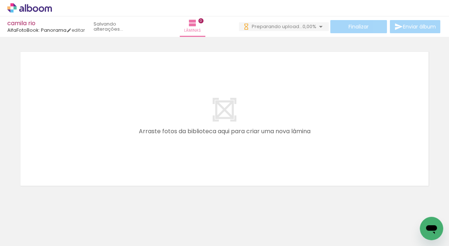
click at [58, 208] on iron-icon at bounding box center [57, 207] width 8 height 8
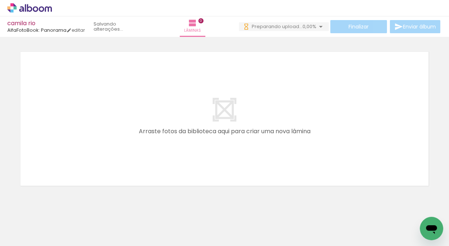
click at [58, 208] on iron-icon at bounding box center [57, 207] width 8 height 8
click at [58, 207] on iron-icon at bounding box center [57, 207] width 8 height 8
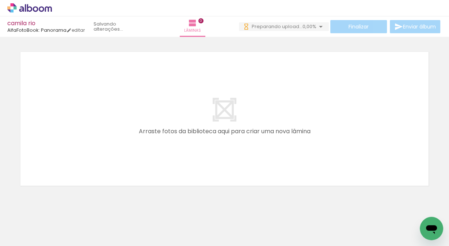
click at [58, 207] on iron-icon at bounding box center [57, 207] width 8 height 8
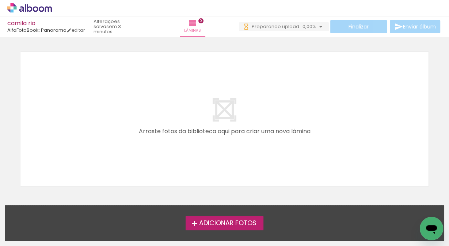
click at [58, 207] on div "Adicionar Fotos Solte suas fotos aqui..." at bounding box center [224, 223] width 439 height 35
click at [235, 227] on span "Adicionar Fotos" at bounding box center [227, 224] width 57 height 7
click at [0, 0] on input "file" at bounding box center [0, 0] width 0 height 0
